Goal: Information Seeking & Learning: Learn about a topic

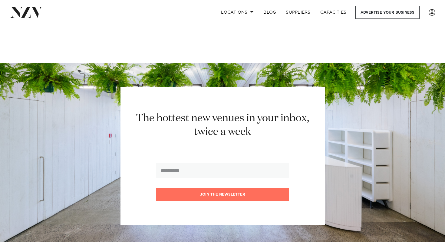
scroll to position [2132, 0]
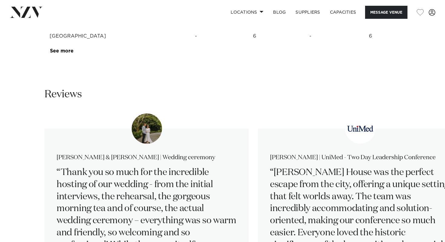
scroll to position [584, 0]
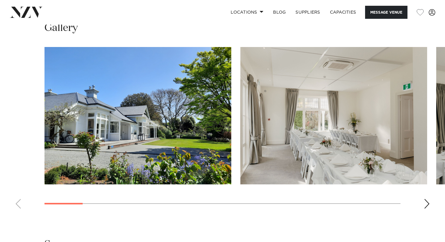
click at [425, 170] on swiper-container at bounding box center [222, 130] width 445 height 166
click at [429, 170] on swiper-container at bounding box center [222, 130] width 445 height 166
click at [427, 199] on div "Next slide" at bounding box center [427, 204] width 6 height 10
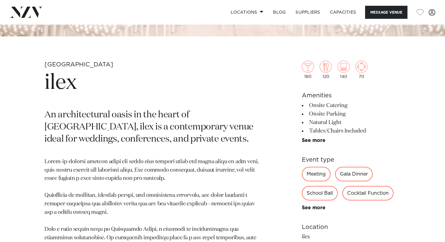
scroll to position [199, 0]
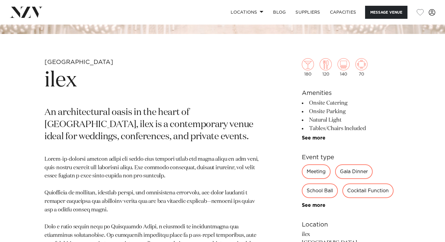
drag, startPoint x: 314, startPoint y: 74, endPoint x: 296, endPoint y: 74, distance: 18.8
click at [296, 74] on div "Christchurch ilex An architectural oasis in the heart of [GEOGRAPHIC_DATA], ile…" at bounding box center [223, 207] width 436 height 298
drag, startPoint x: 303, startPoint y: 75, endPoint x: 313, endPoint y: 76, distance: 10.4
click at [313, 76] on div "180" at bounding box center [308, 67] width 12 height 18
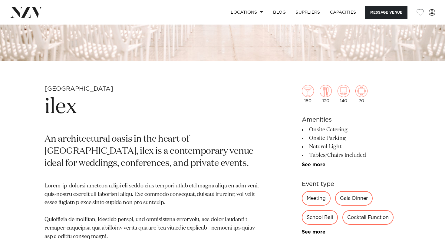
scroll to position [0, 0]
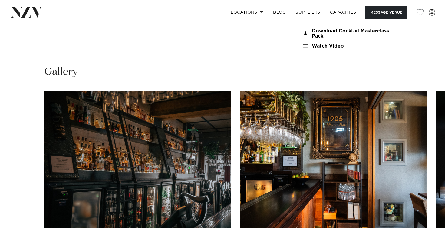
scroll to position [577, 0]
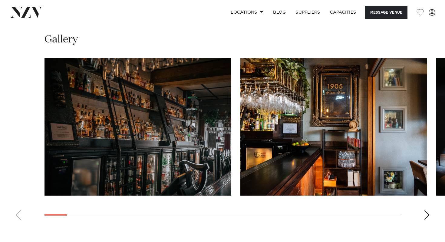
click at [426, 218] on div "Next slide" at bounding box center [427, 215] width 6 height 10
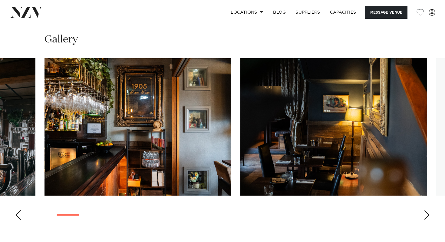
click at [426, 218] on div "Next slide" at bounding box center [427, 215] width 6 height 10
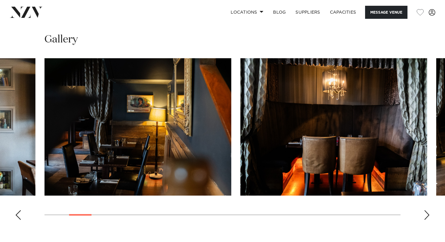
click at [426, 218] on div "Next slide" at bounding box center [427, 215] width 6 height 10
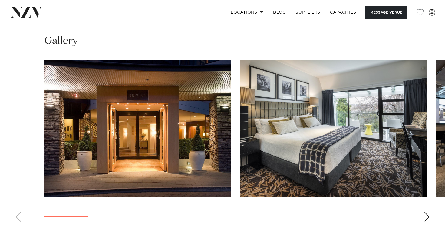
scroll to position [581, 0]
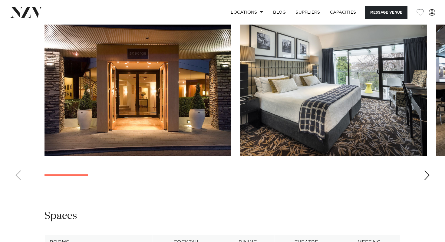
click at [425, 180] on div "Next slide" at bounding box center [427, 175] width 6 height 10
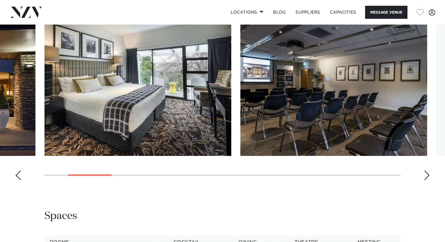
click at [425, 180] on div "Next slide" at bounding box center [427, 175] width 6 height 10
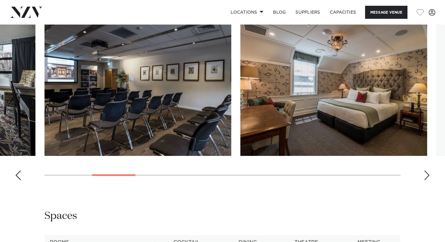
click at [425, 180] on div "Next slide" at bounding box center [427, 175] width 6 height 10
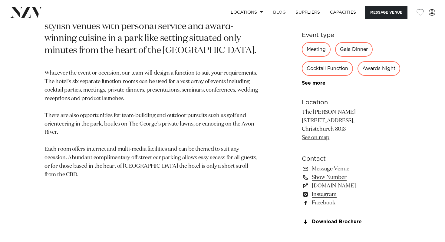
scroll to position [282, 0]
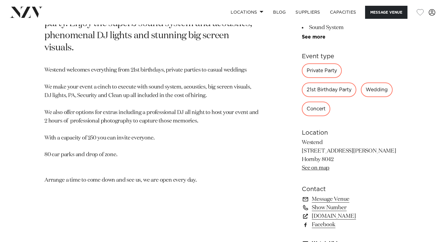
scroll to position [314, 0]
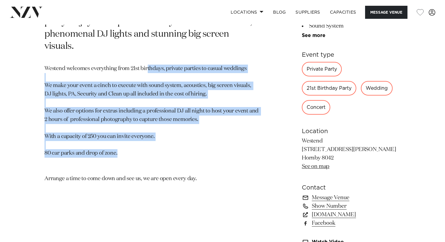
drag, startPoint x: 148, startPoint y: 53, endPoint x: 157, endPoint y: 142, distance: 89.2
click at [157, 143] on p "Westend welcomes everything from 21st birthdays, private parties to casual wedd…" at bounding box center [152, 124] width 214 height 118
click at [157, 142] on p "Westend welcomes everything from 21st birthdays, private parties to casual wedd…" at bounding box center [152, 124] width 214 height 118
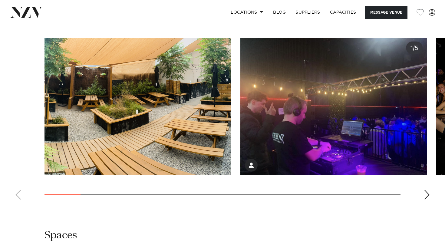
scroll to position [563, 0]
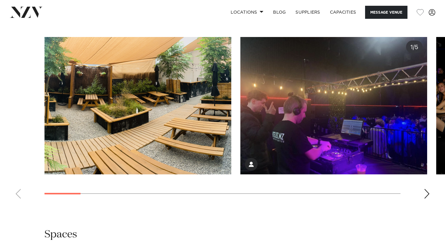
click at [423, 190] on swiper-container at bounding box center [222, 120] width 445 height 166
click at [428, 194] on div "Next slide" at bounding box center [427, 194] width 6 height 10
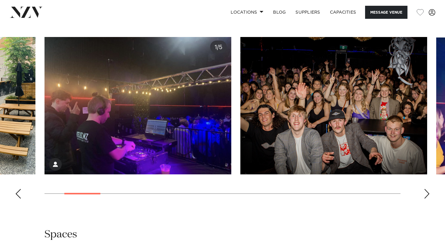
click at [428, 191] on div "Next slide" at bounding box center [427, 194] width 6 height 10
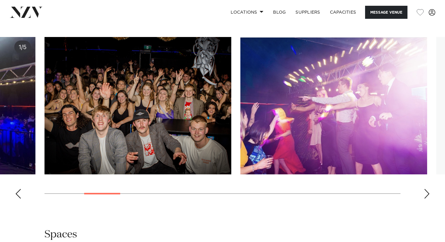
click at [428, 191] on div "Next slide" at bounding box center [427, 194] width 6 height 10
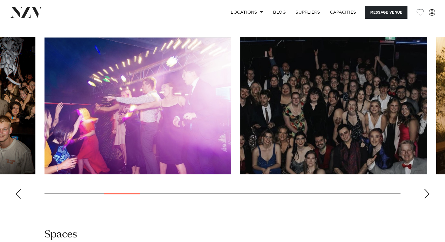
click at [428, 191] on div "Next slide" at bounding box center [427, 194] width 6 height 10
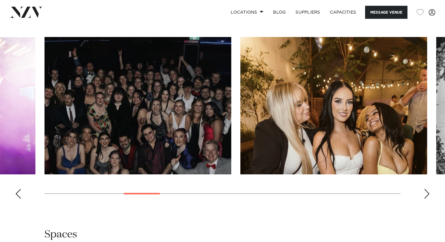
click at [428, 191] on div "Next slide" at bounding box center [427, 194] width 6 height 10
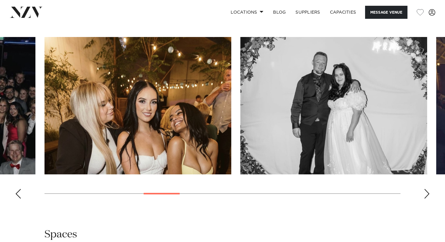
click at [428, 191] on div "Next slide" at bounding box center [427, 194] width 6 height 10
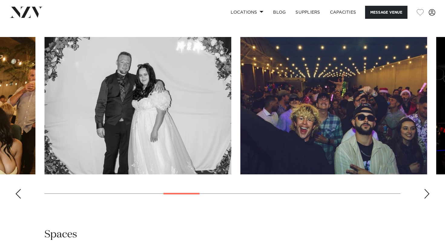
click at [428, 191] on div "Next slide" at bounding box center [427, 194] width 6 height 10
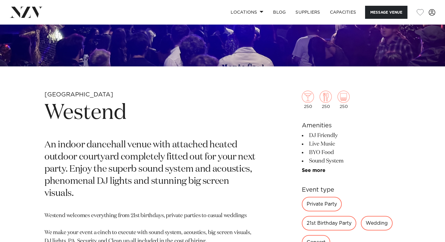
scroll to position [34, 0]
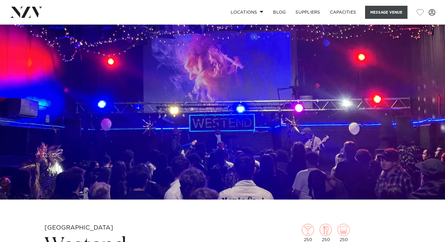
click at [386, 8] on button "Message Venue" at bounding box center [386, 12] width 42 height 13
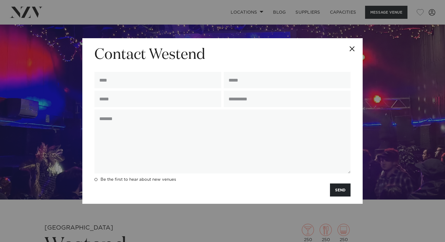
click at [355, 52] on button "Close" at bounding box center [352, 48] width 21 height 21
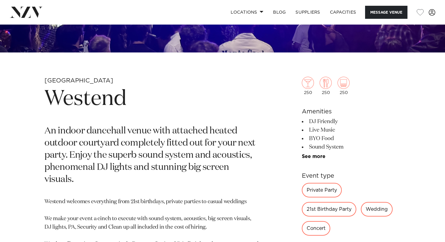
scroll to position [0, 0]
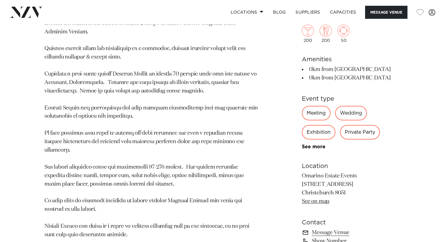
scroll to position [342, 0]
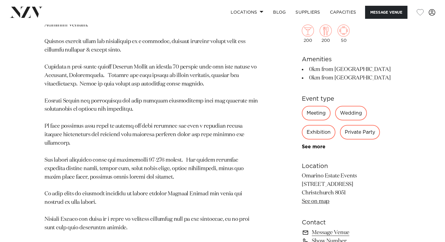
drag, startPoint x: 298, startPoint y: 175, endPoint x: 352, endPoint y: 176, distance: 53.9
click at [352, 176] on div "Christchurch Omarino Estate A family-owned and operated weddings and events ven…" at bounding box center [223, 102] width 436 height 374
click at [314, 188] on p "Omarino Estate Events [STREET_ADDRESS] Christchurch 8051 See on map" at bounding box center [351, 189] width 99 height 34
